Goal: Transaction & Acquisition: Download file/media

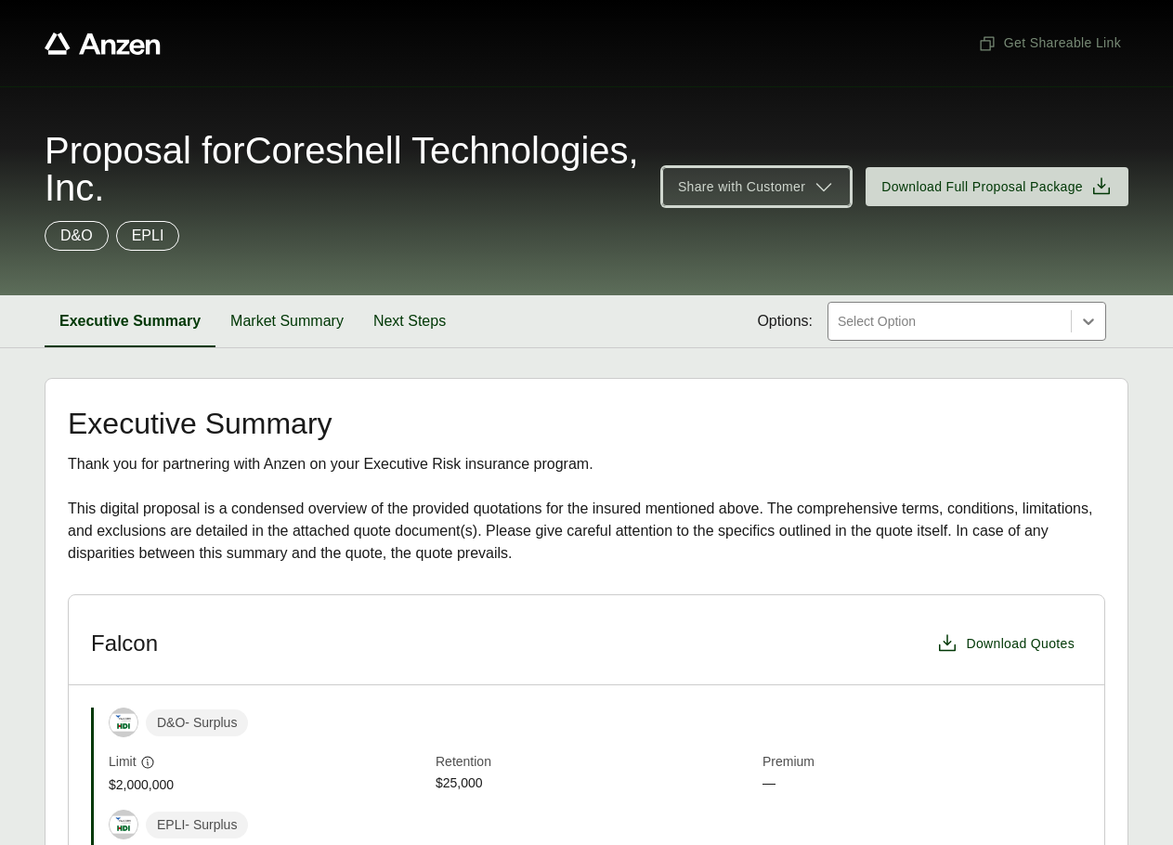
click at [812, 188] on span "Share with Customer" at bounding box center [756, 186] width 157 height 22
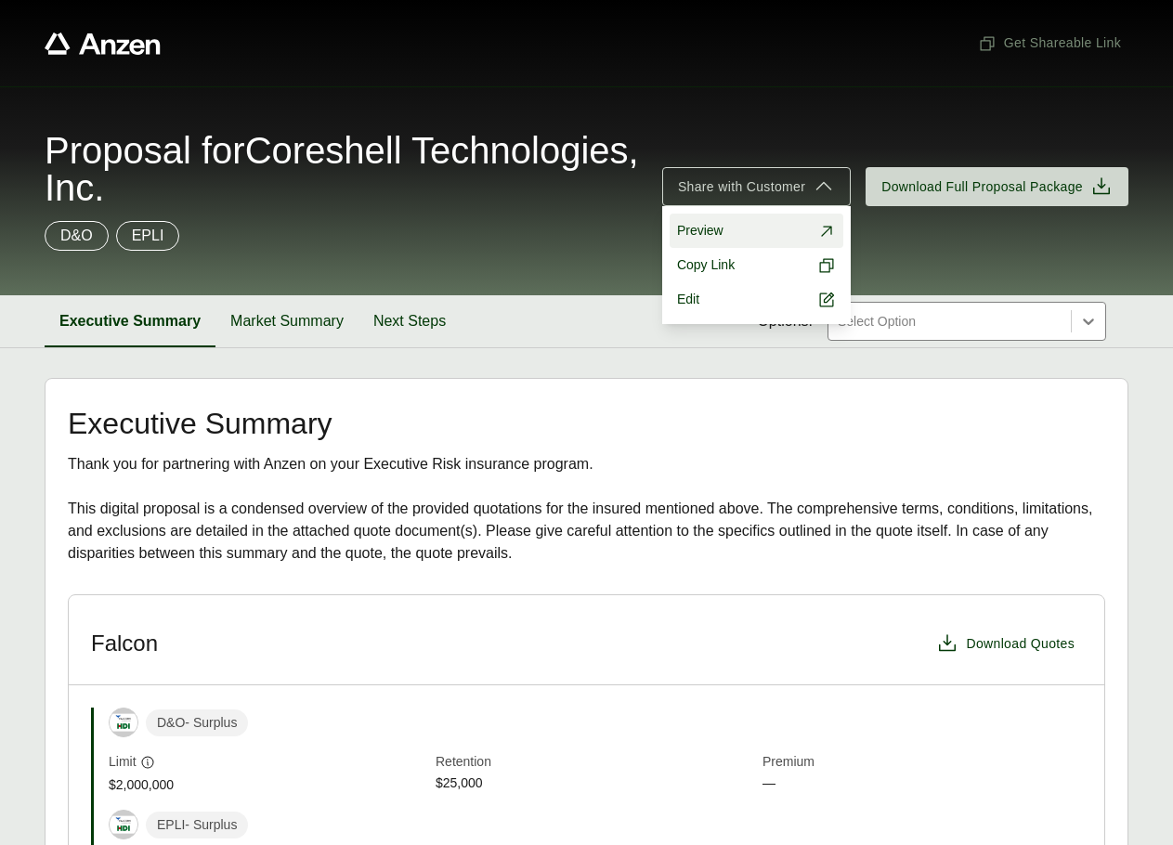
click at [751, 233] on link "Preview" at bounding box center [756, 231] width 174 height 34
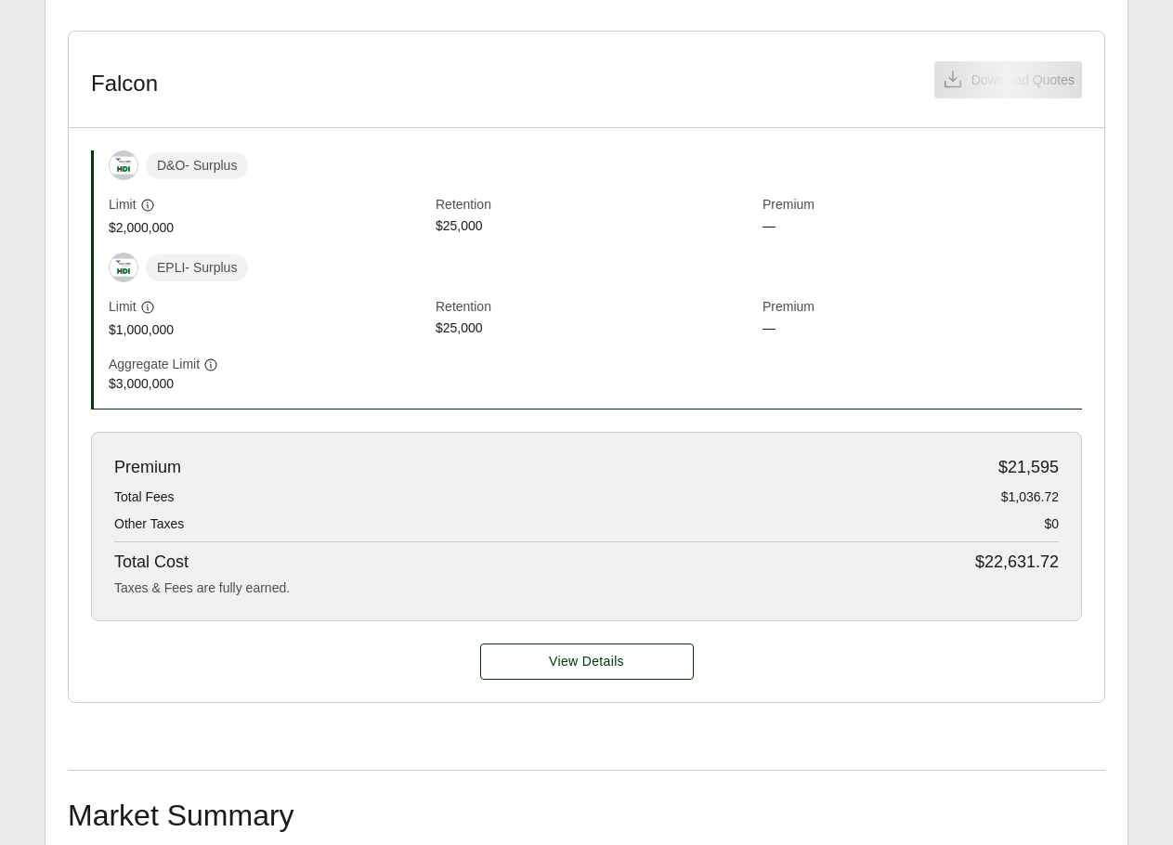
scroll to position [451, 0]
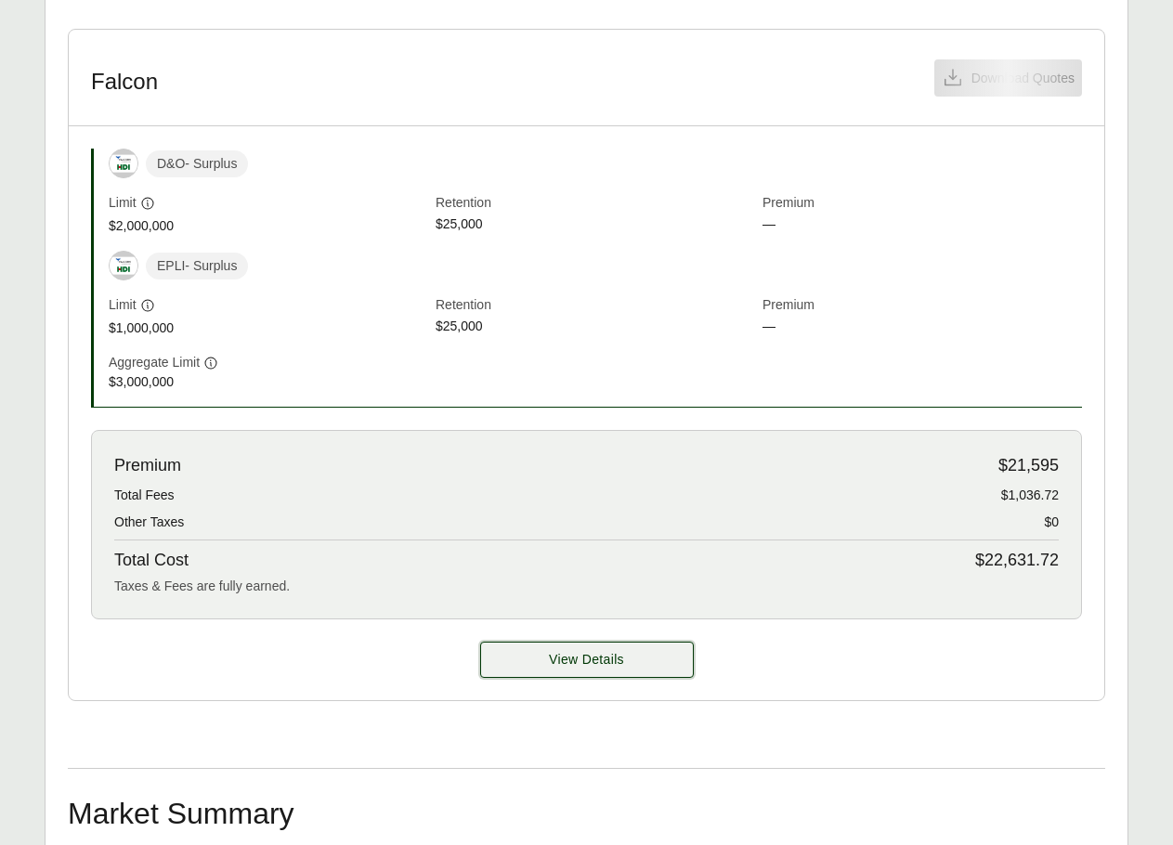
click at [637, 678] on button "View Details" at bounding box center [587, 660] width 214 height 36
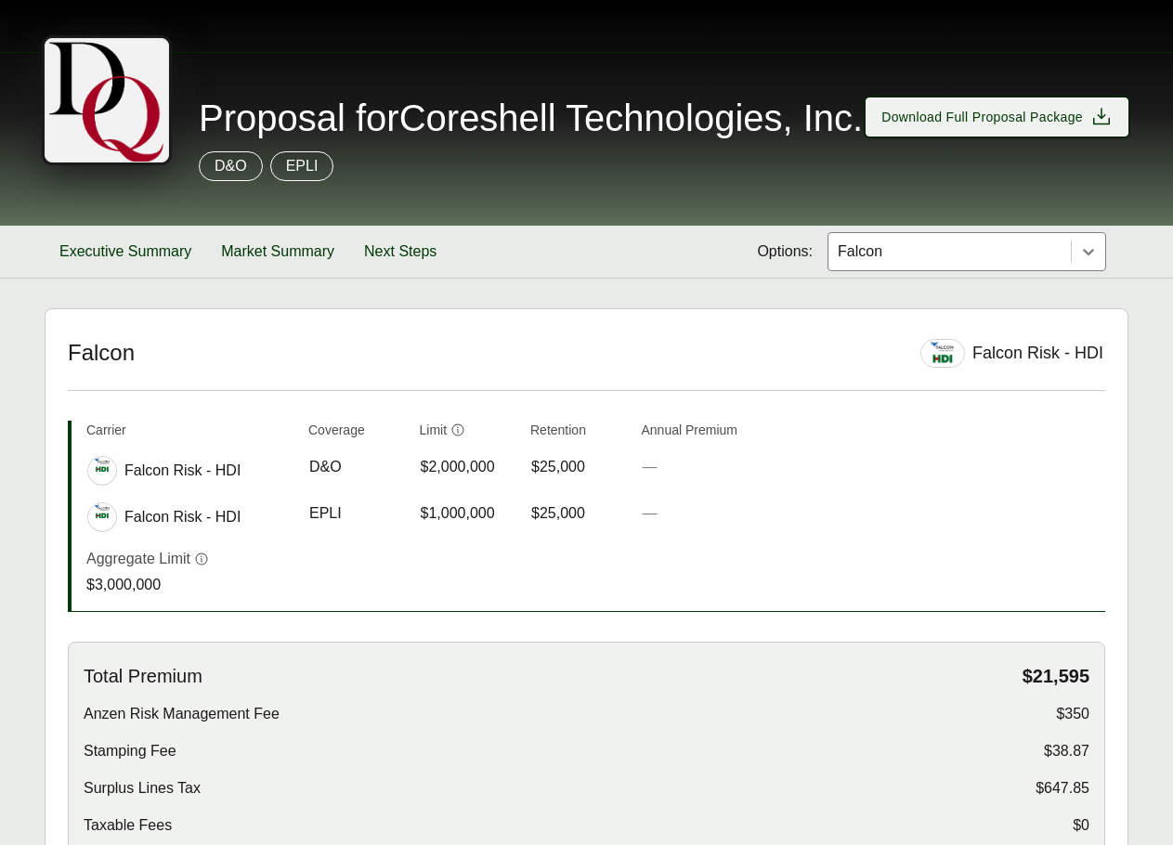
click at [1084, 128] on span "Download Full Proposal Package" at bounding box center [996, 117] width 231 height 22
